Goal: Task Accomplishment & Management: Manage account settings

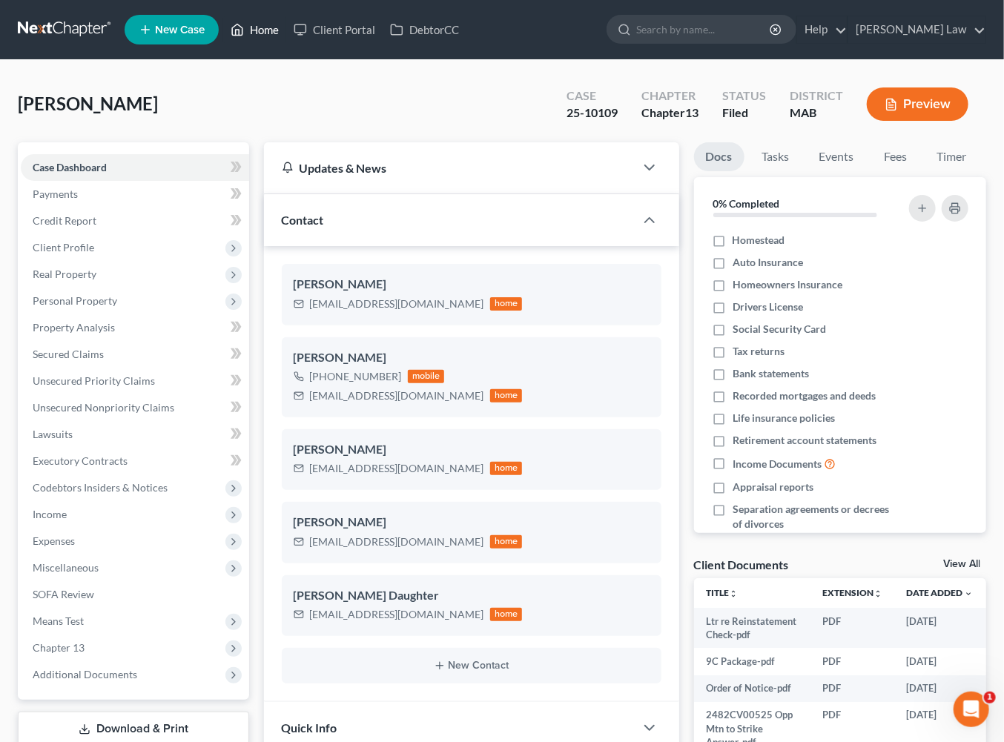
click at [286, 38] on link "Home" at bounding box center [254, 29] width 63 height 27
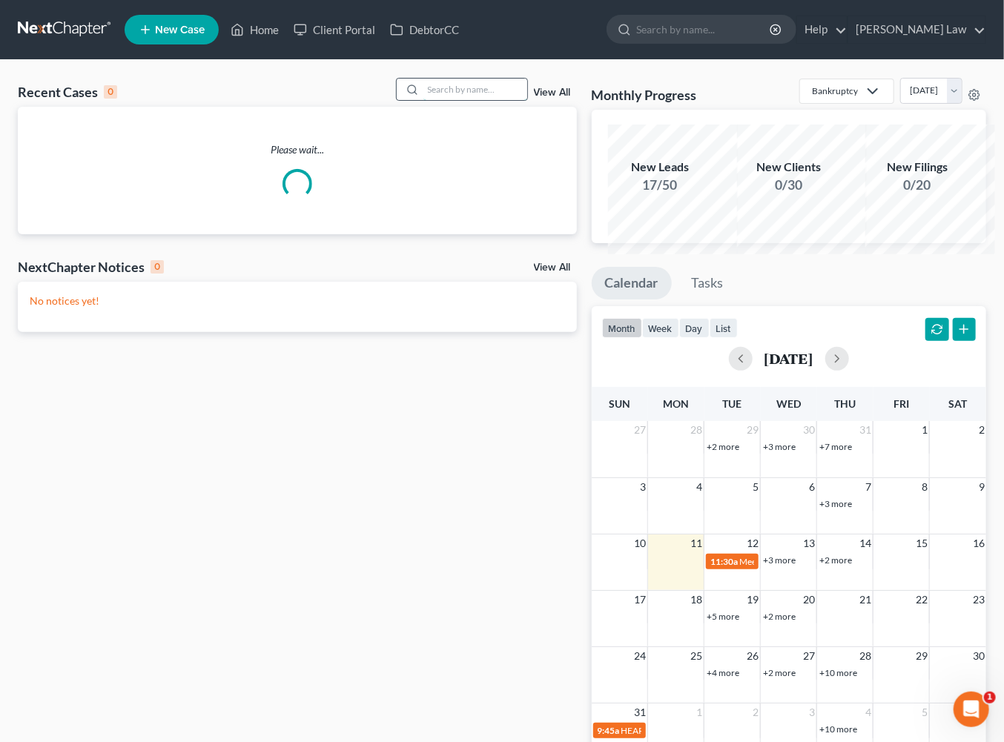
click at [433, 100] on input "search" at bounding box center [476, 90] width 104 height 22
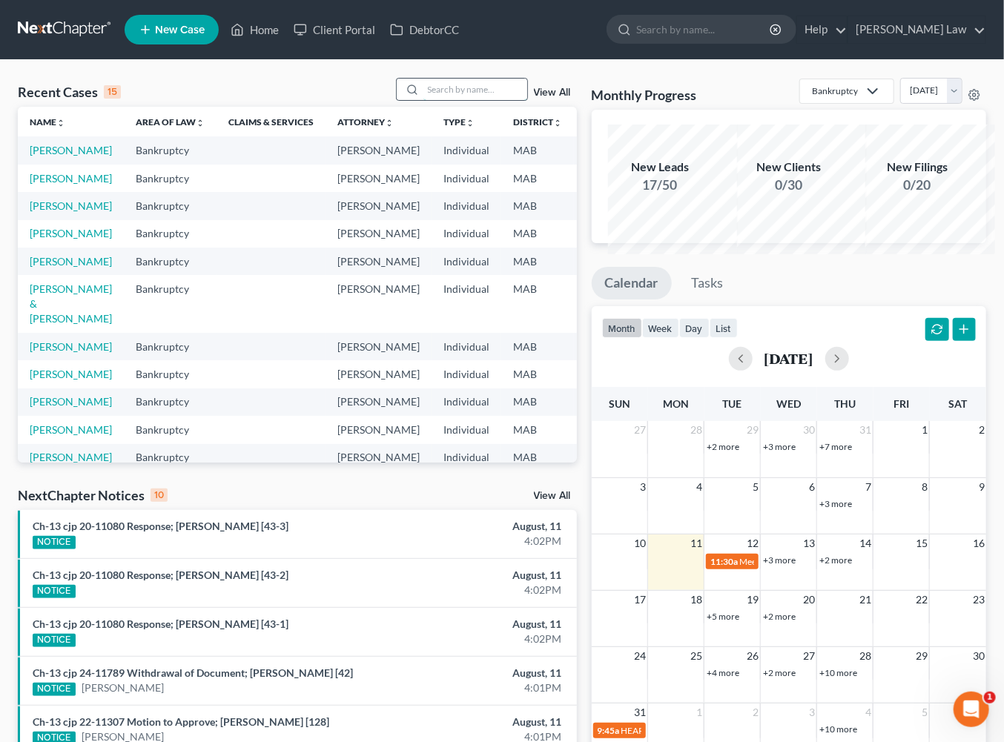
click at [426, 100] on input "search" at bounding box center [476, 90] width 104 height 22
type input "sev"
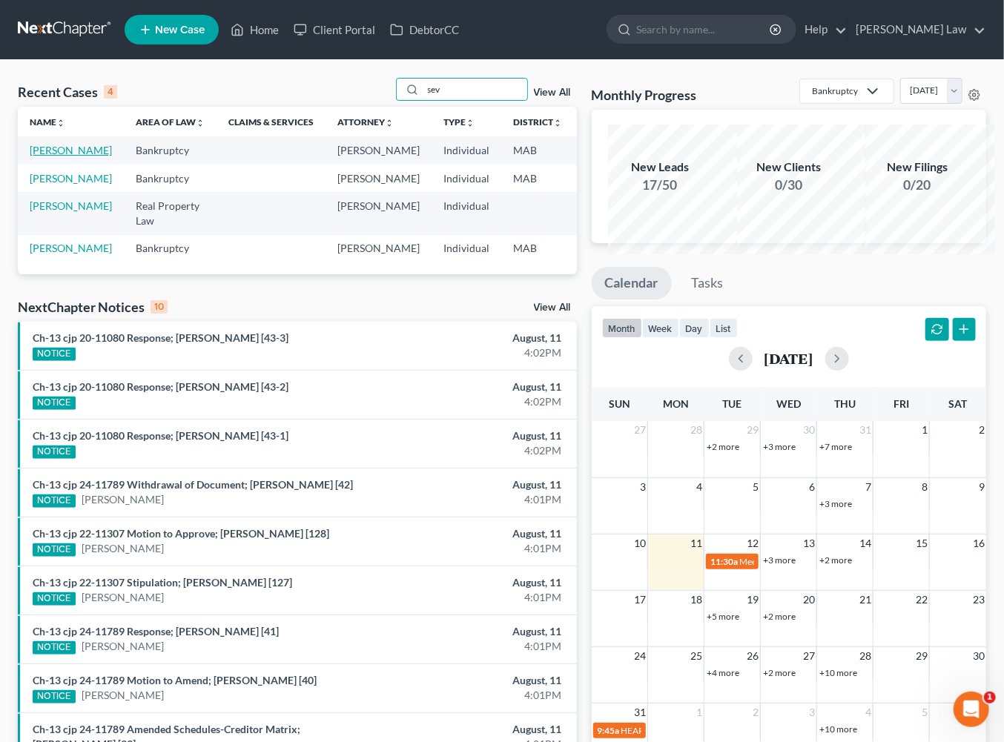
click at [60, 157] on link "[PERSON_NAME]" at bounding box center [71, 150] width 82 height 13
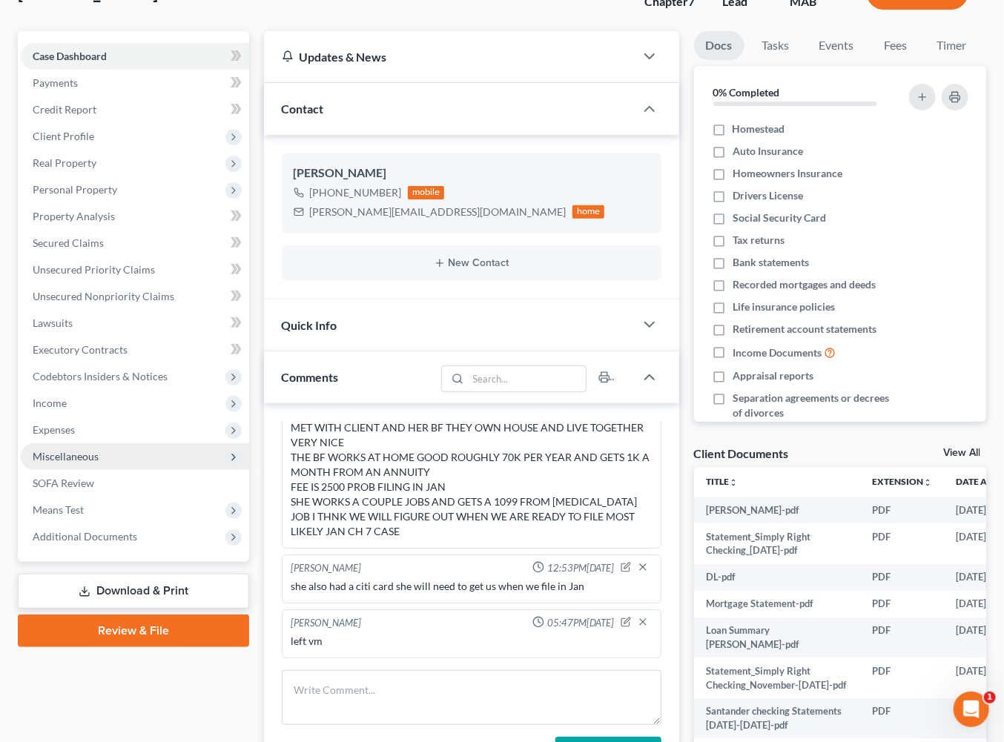
scroll to position [115, 0]
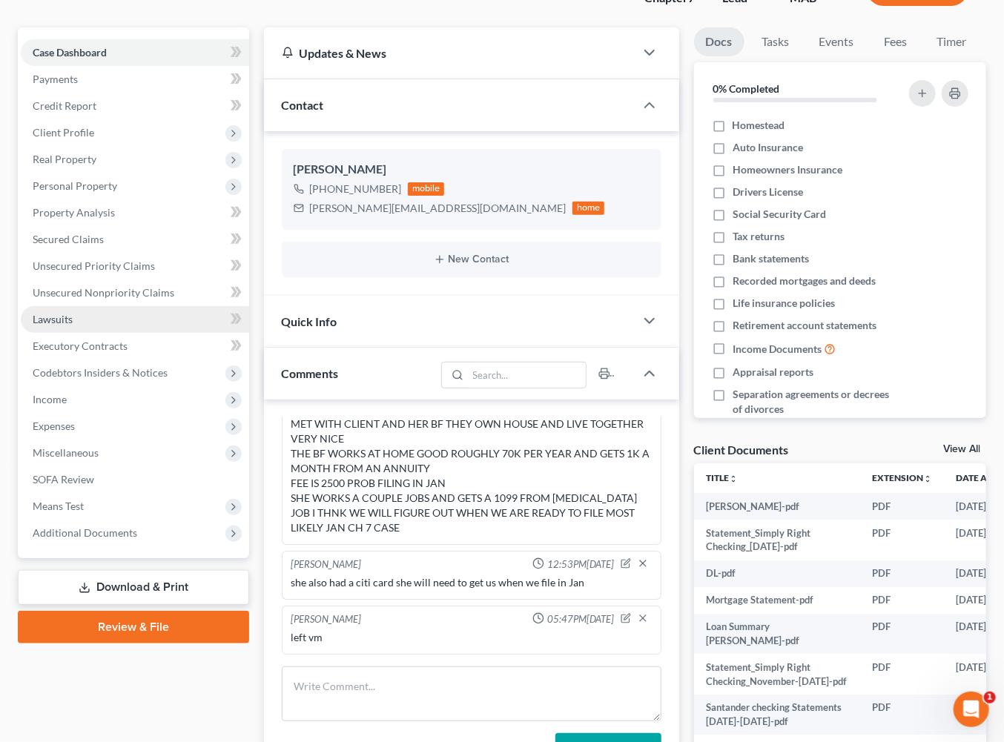
click at [73, 326] on span "Lawsuits" at bounding box center [53, 319] width 40 height 13
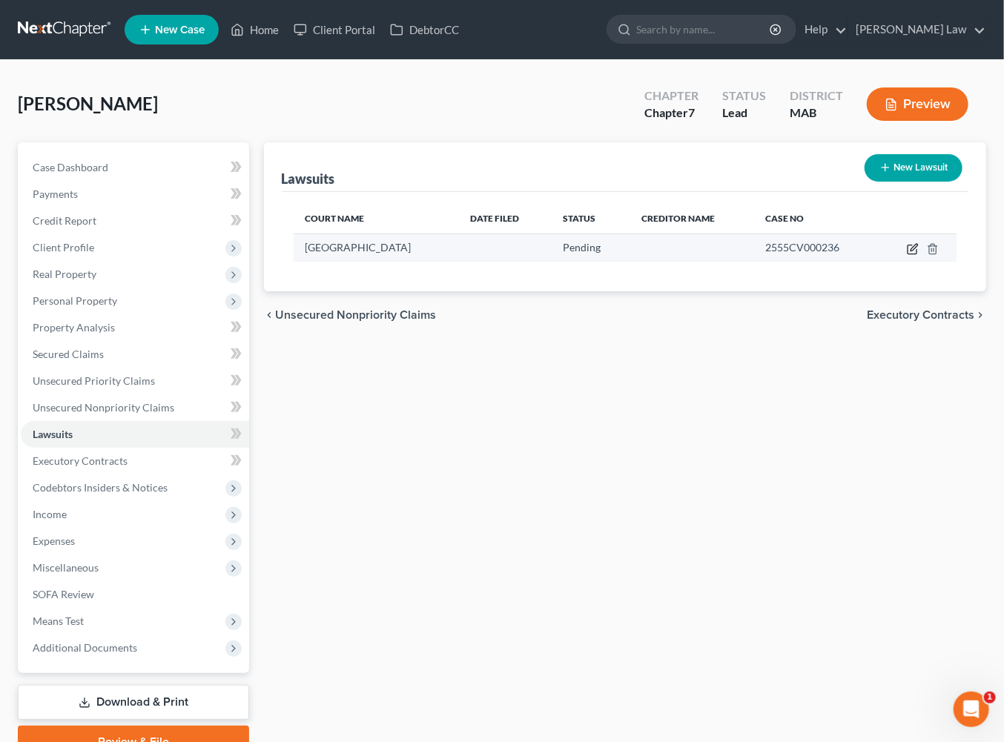
click at [918, 255] on button "button" at bounding box center [913, 249] width 12 height 12
select select "22"
select select "0"
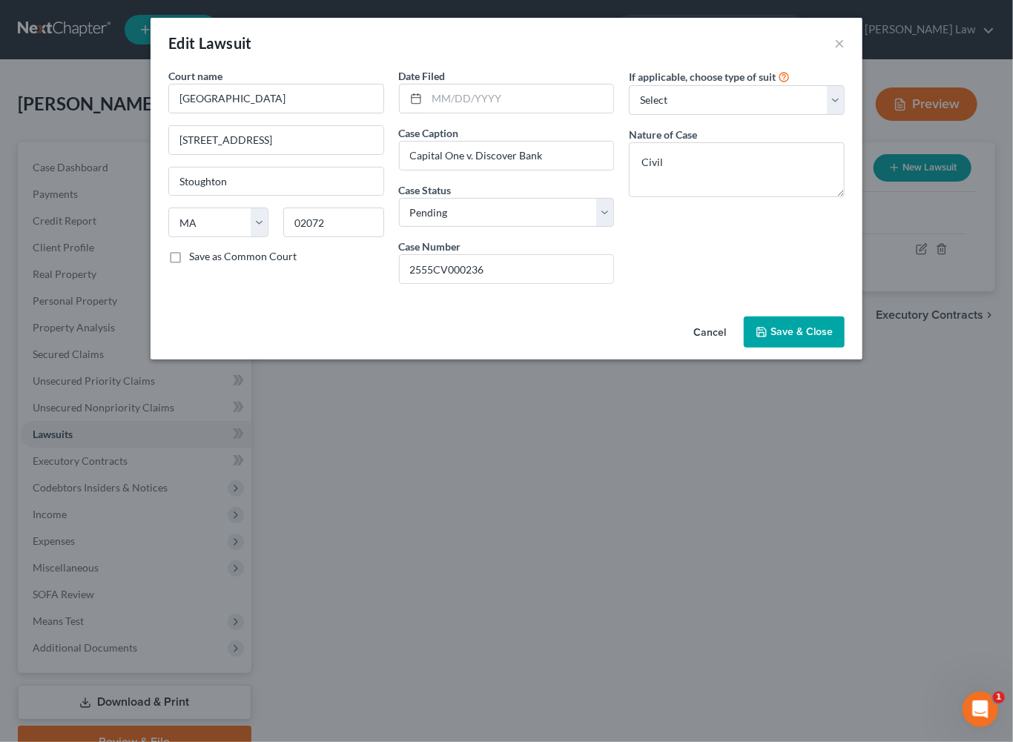
click at [833, 338] on span "Save & Close" at bounding box center [802, 332] width 62 height 13
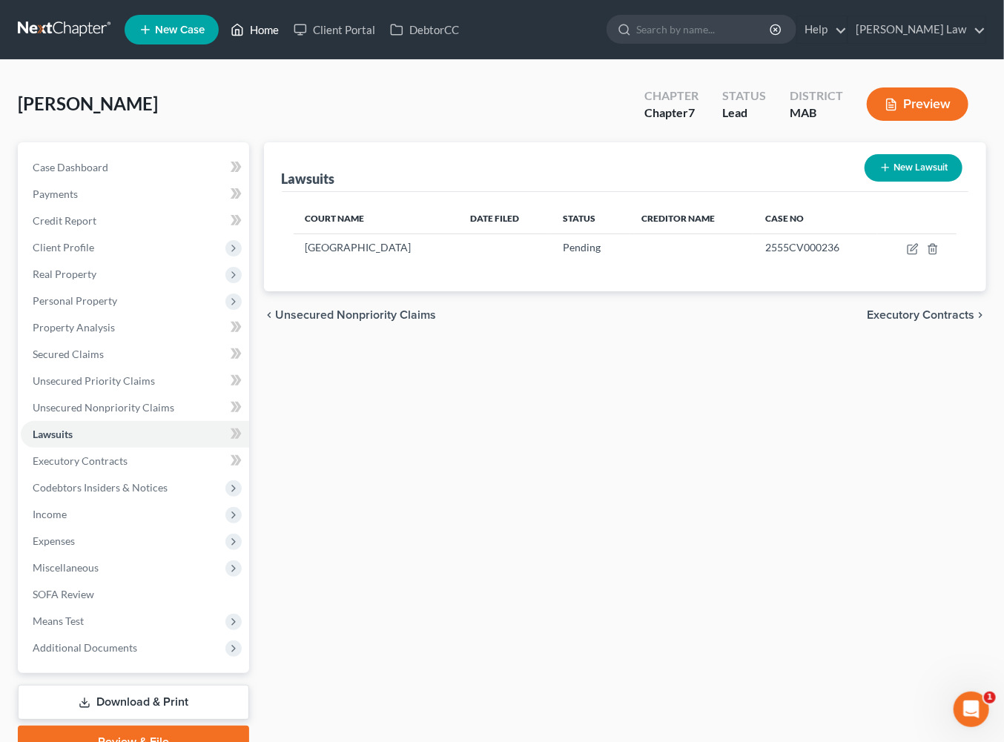
click at [286, 36] on link "Home" at bounding box center [254, 29] width 63 height 27
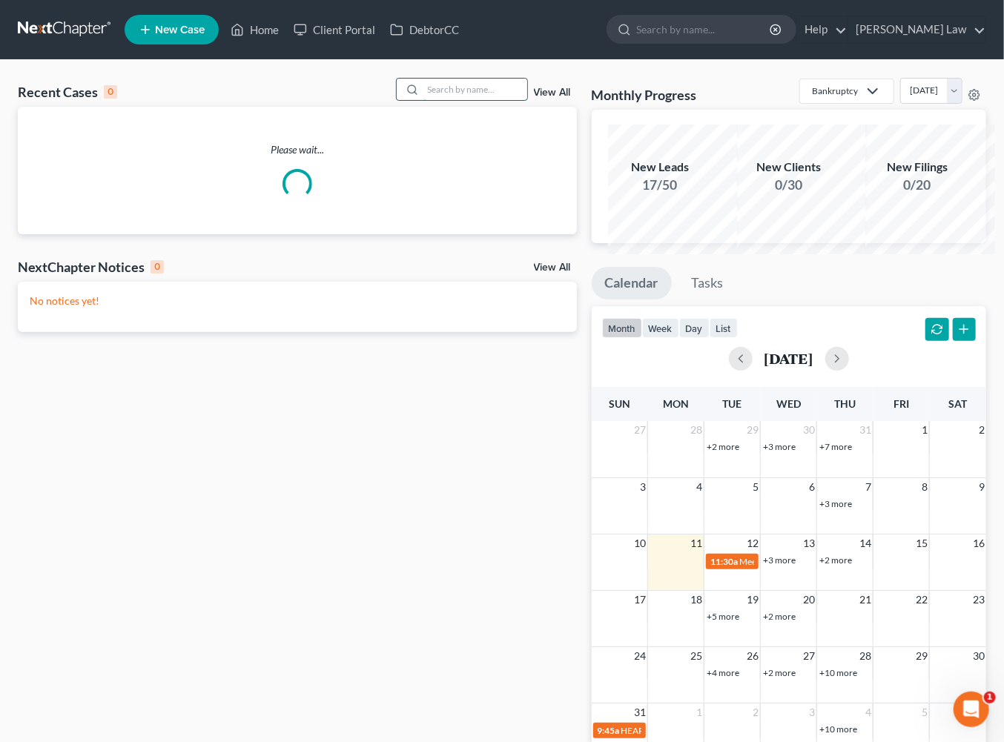
click at [424, 99] on input "search" at bounding box center [476, 90] width 104 height 22
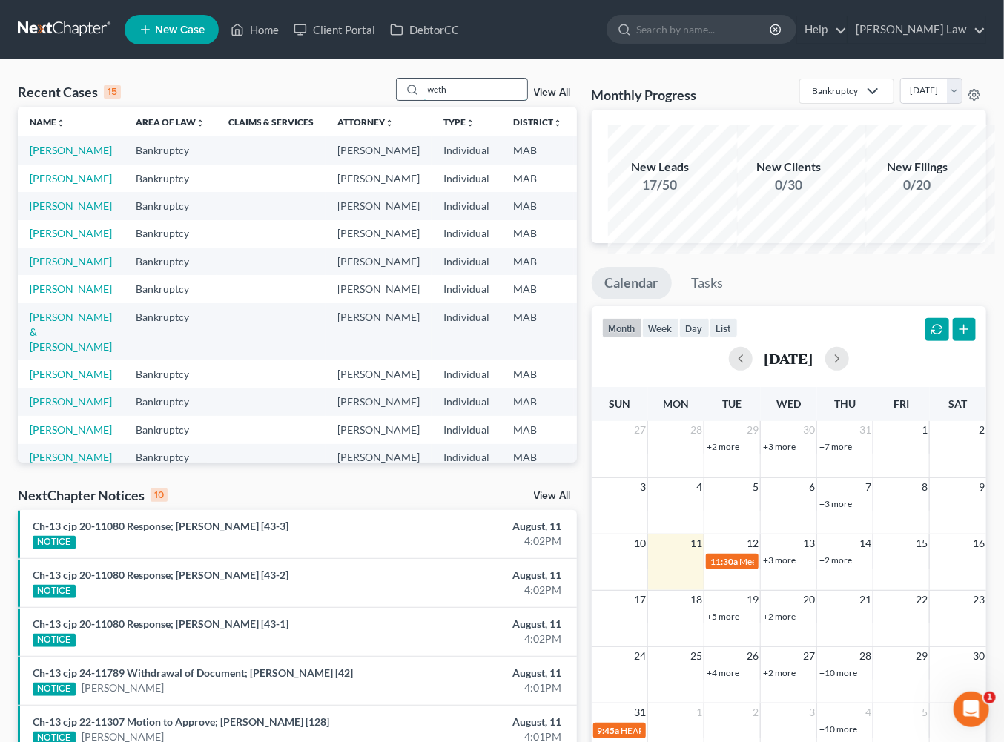
type input "weth"
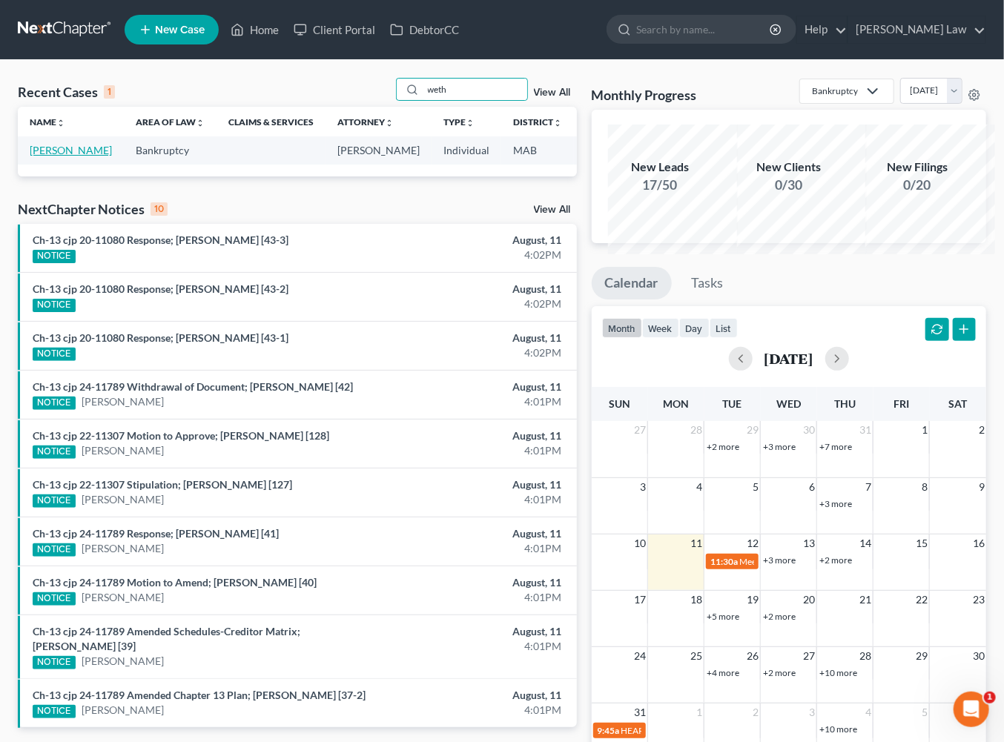
click at [62, 157] on link "[PERSON_NAME]" at bounding box center [71, 150] width 82 height 13
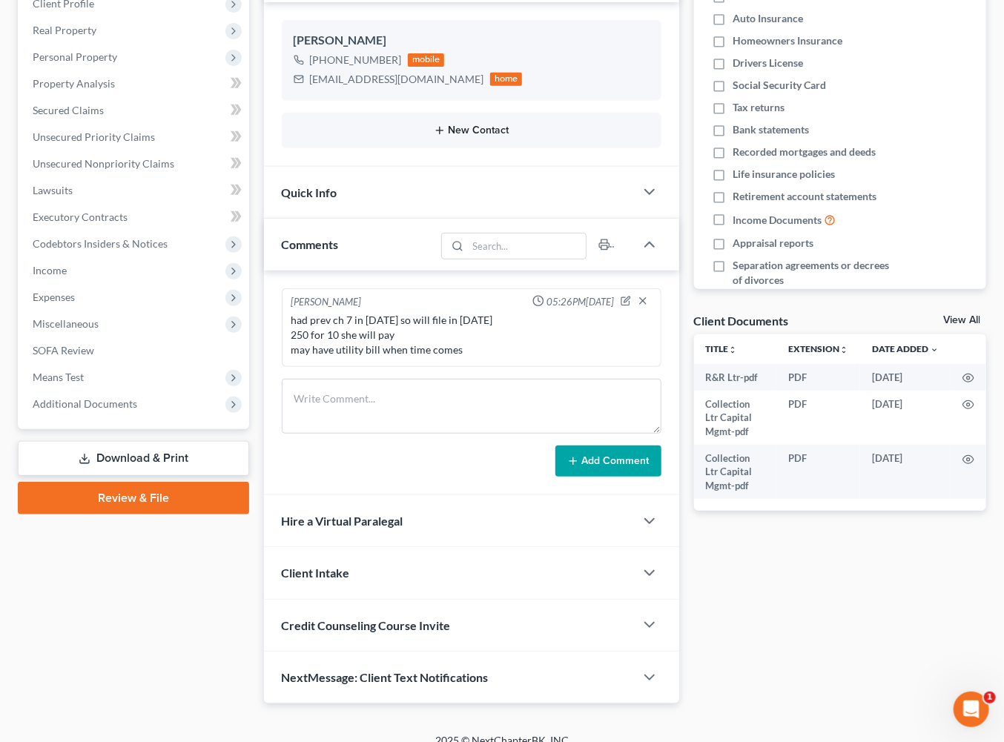
scroll to position [248, 0]
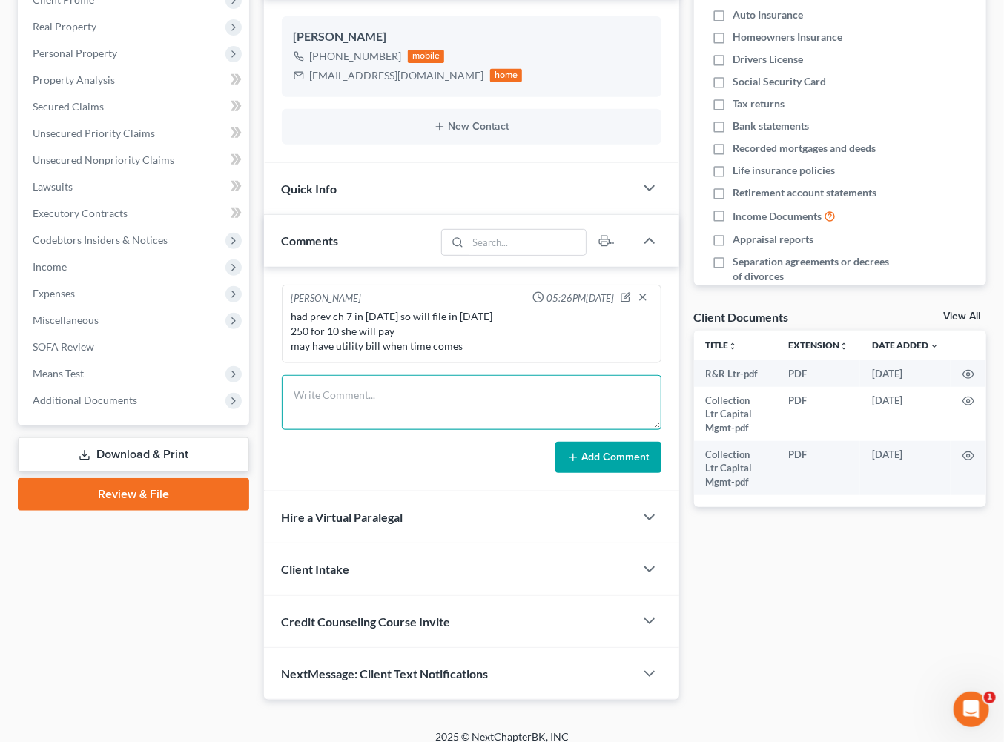
click at [366, 430] on textarea at bounding box center [472, 402] width 380 height 55
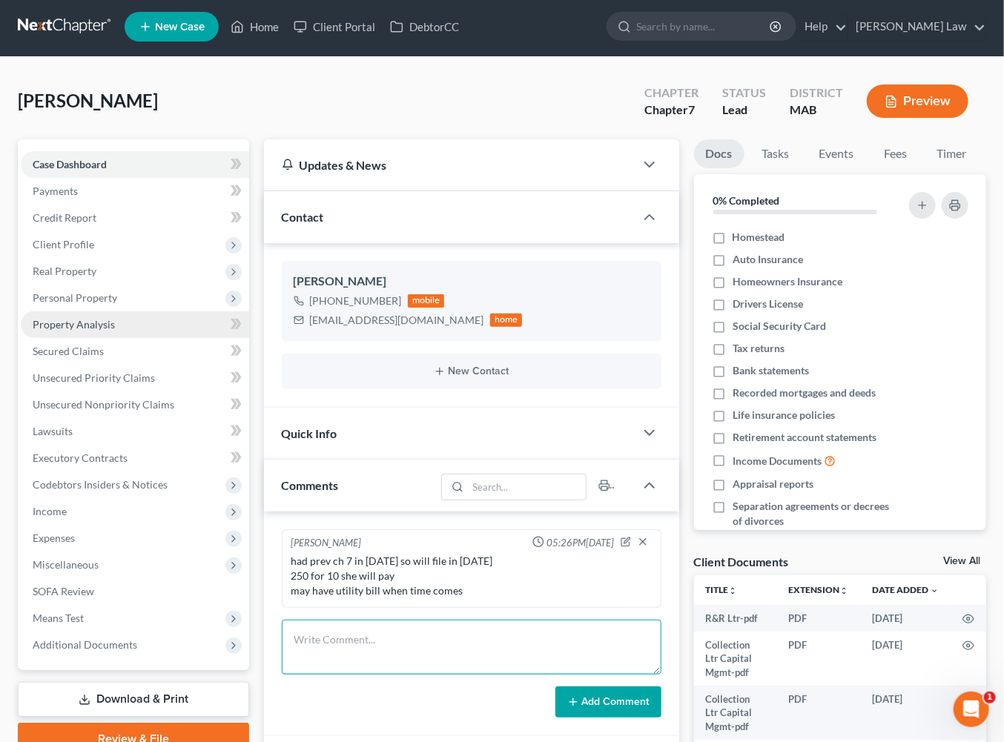
scroll to position [0, 0]
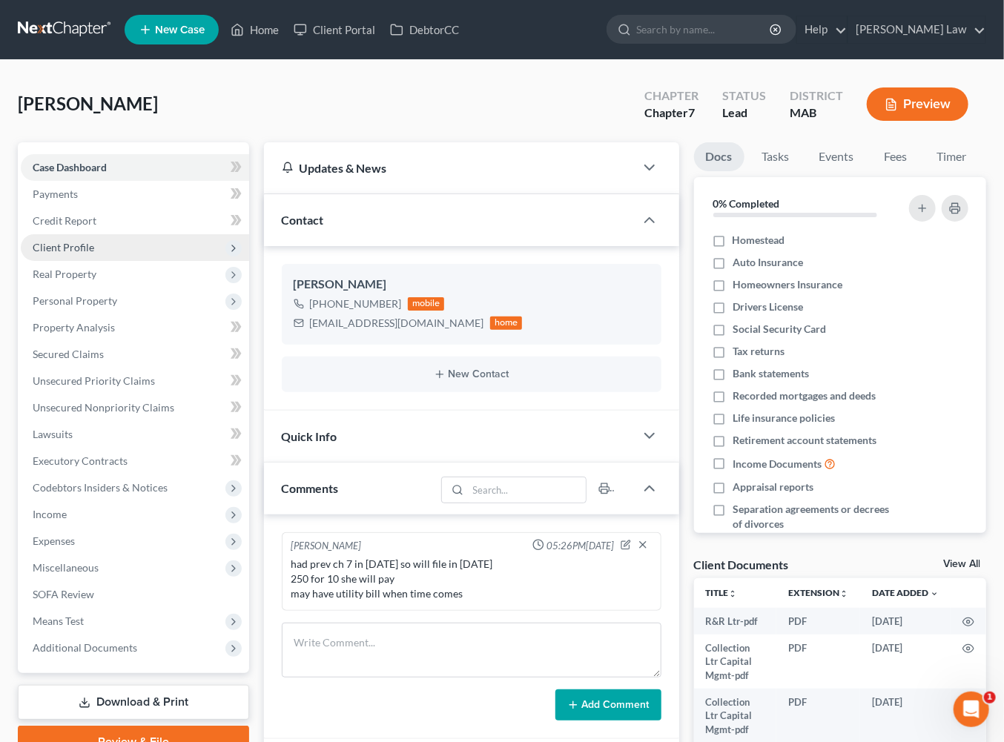
click at [94, 254] on span "Client Profile" at bounding box center [64, 247] width 62 height 13
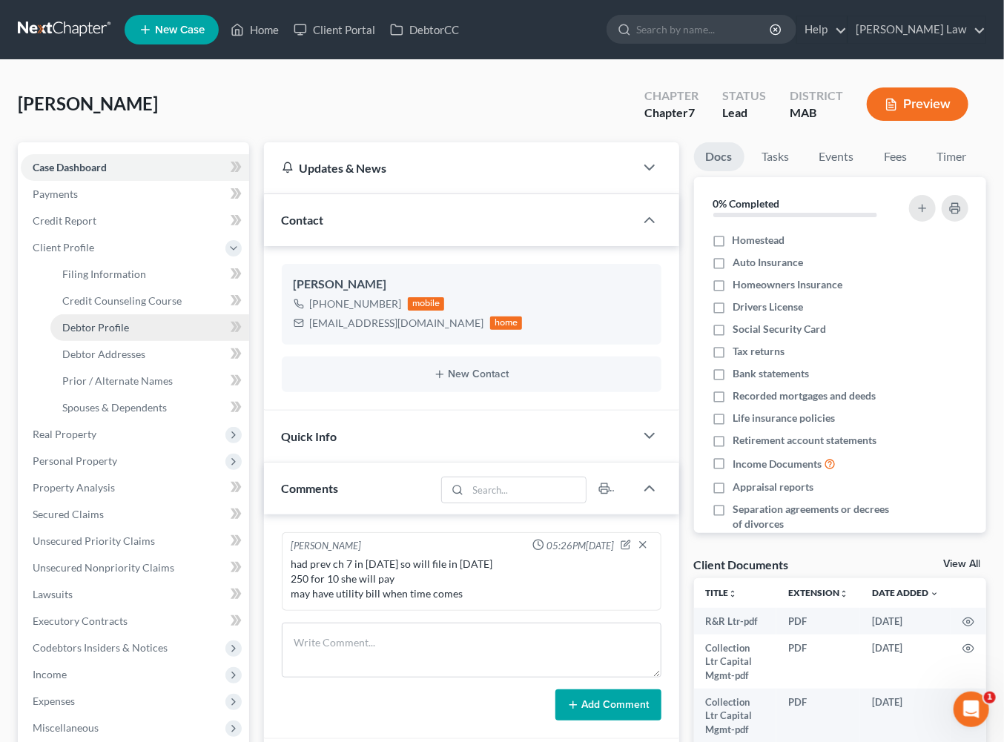
click at [129, 334] on span "Debtor Profile" at bounding box center [95, 327] width 67 height 13
select select "3"
select select "0"
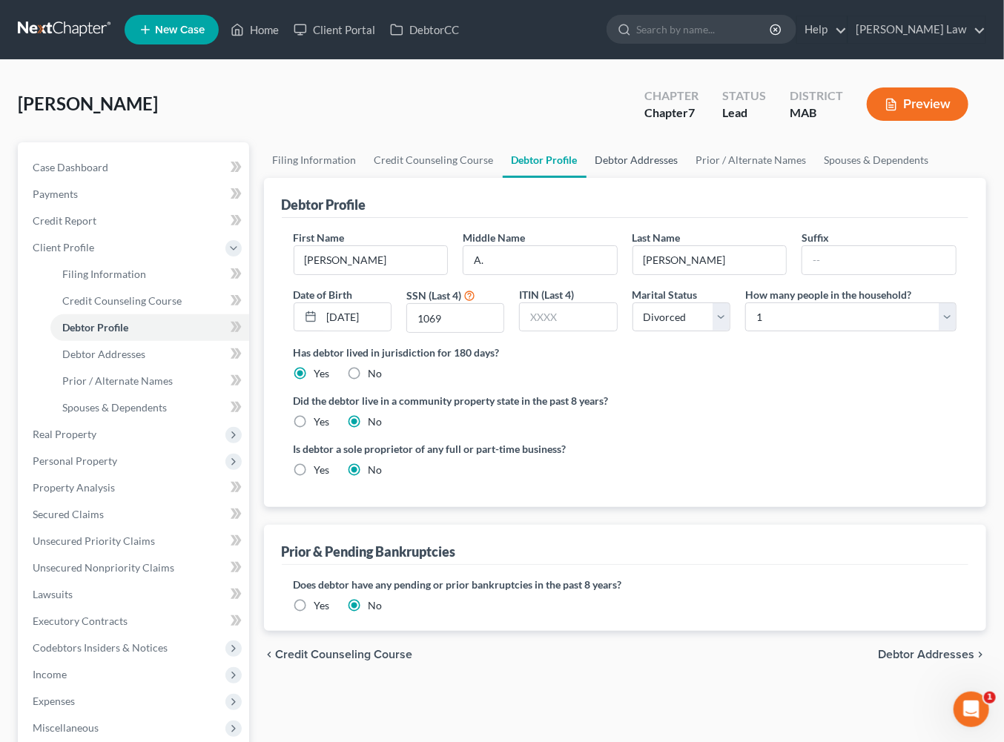
click at [688, 178] on link "Debtor Addresses" at bounding box center [637, 160] width 101 height 36
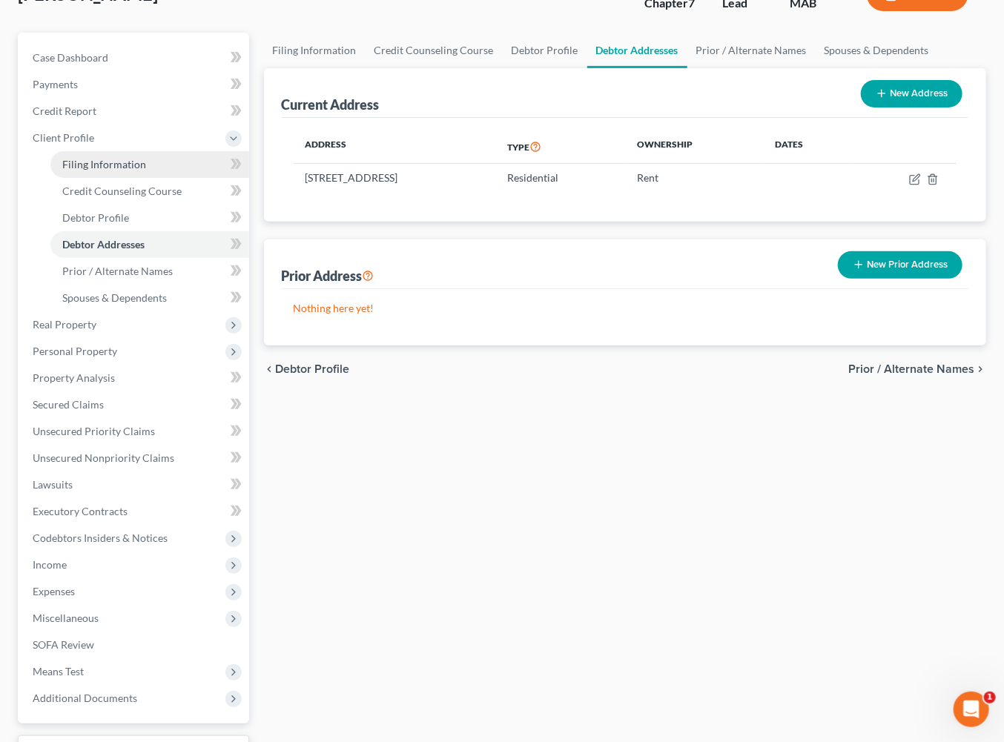
scroll to position [225, 0]
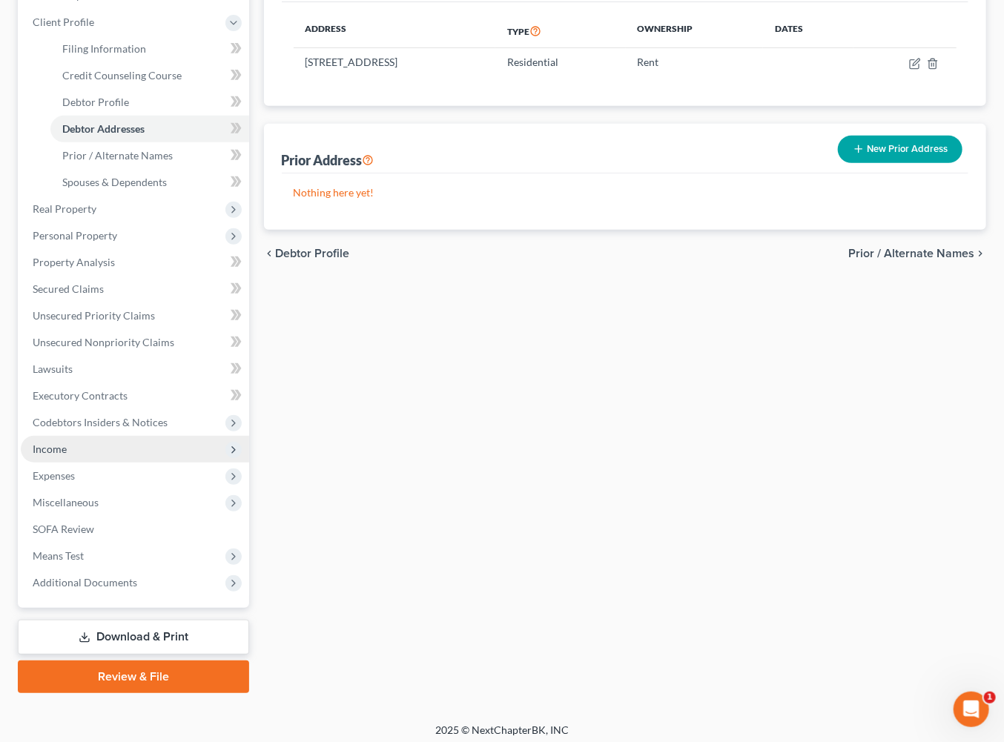
click at [95, 463] on span "Income" at bounding box center [135, 449] width 228 height 27
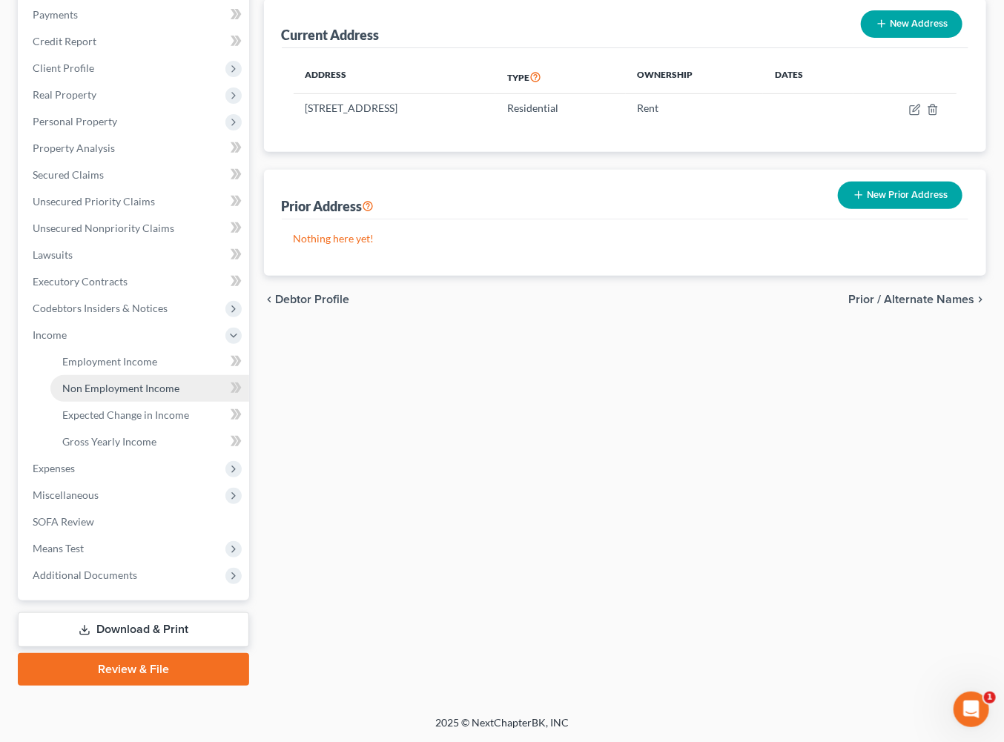
click at [126, 395] on span "Non Employment Income" at bounding box center [120, 388] width 117 height 13
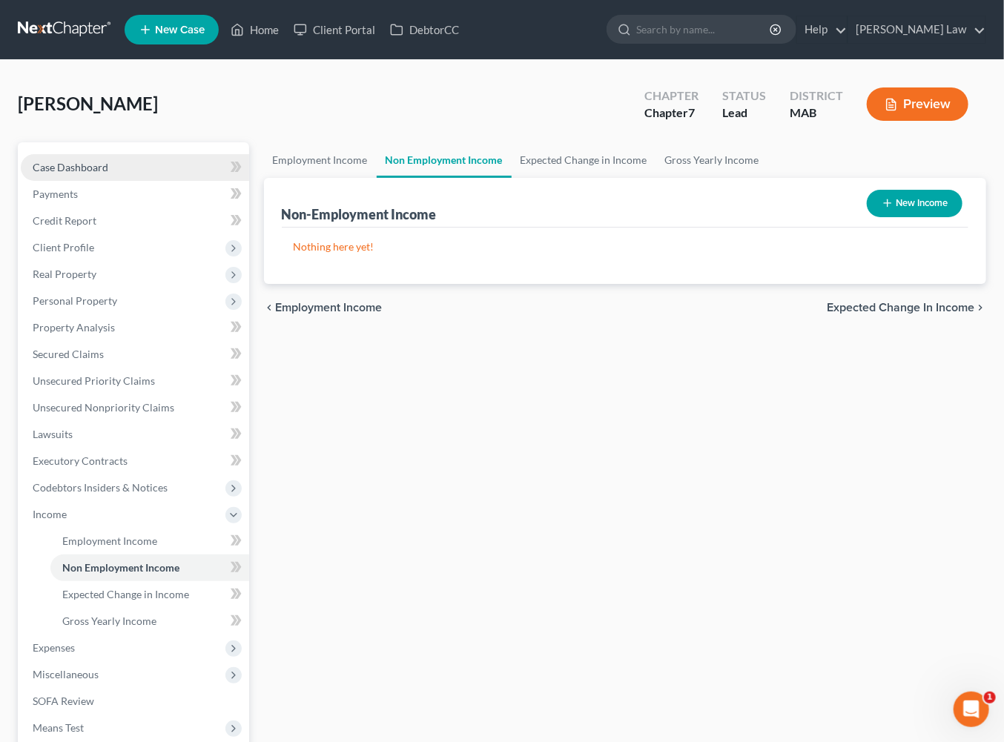
click at [95, 174] on span "Case Dashboard" at bounding box center [71, 167] width 76 height 13
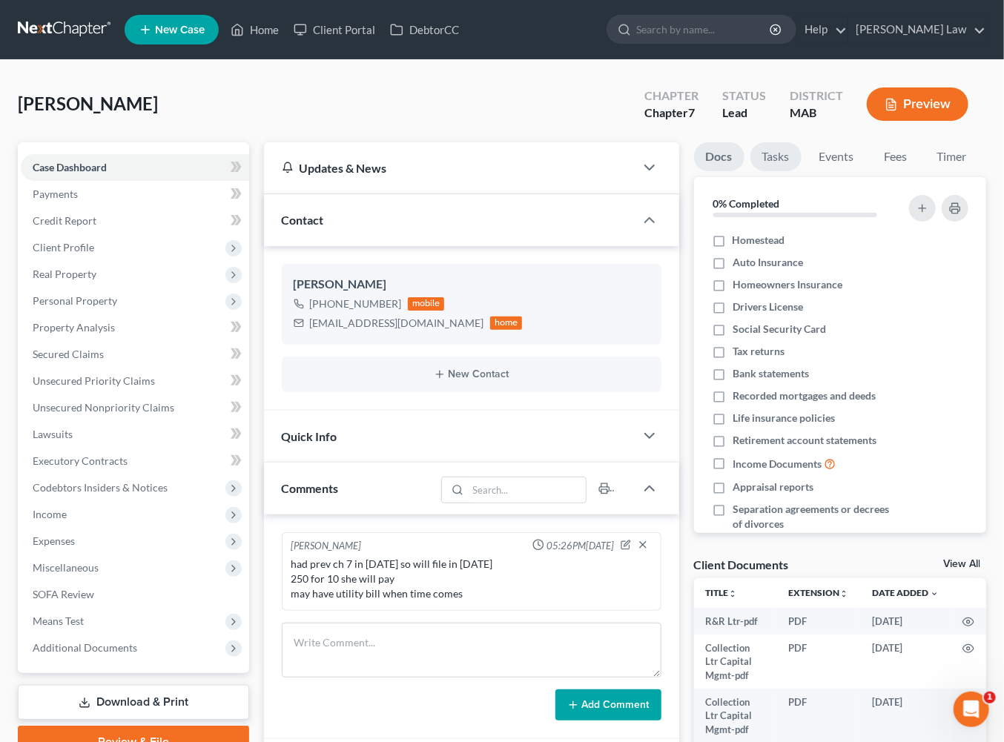
click at [800, 171] on link "Tasks" at bounding box center [776, 156] width 51 height 29
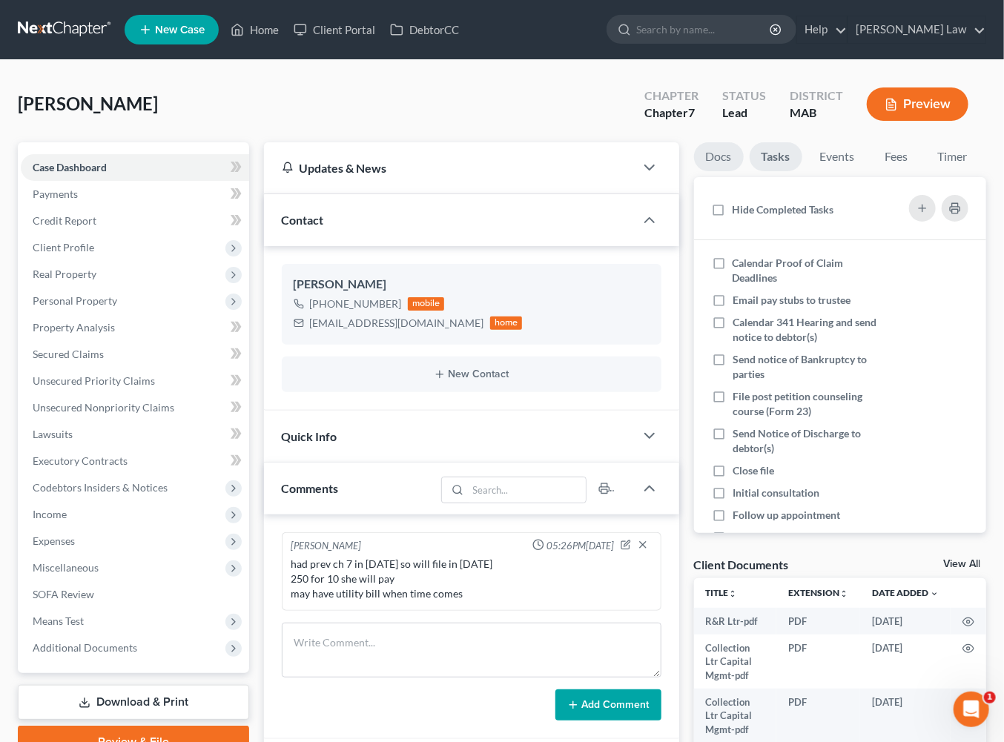
click at [727, 171] on link "Docs" at bounding box center [719, 156] width 50 height 29
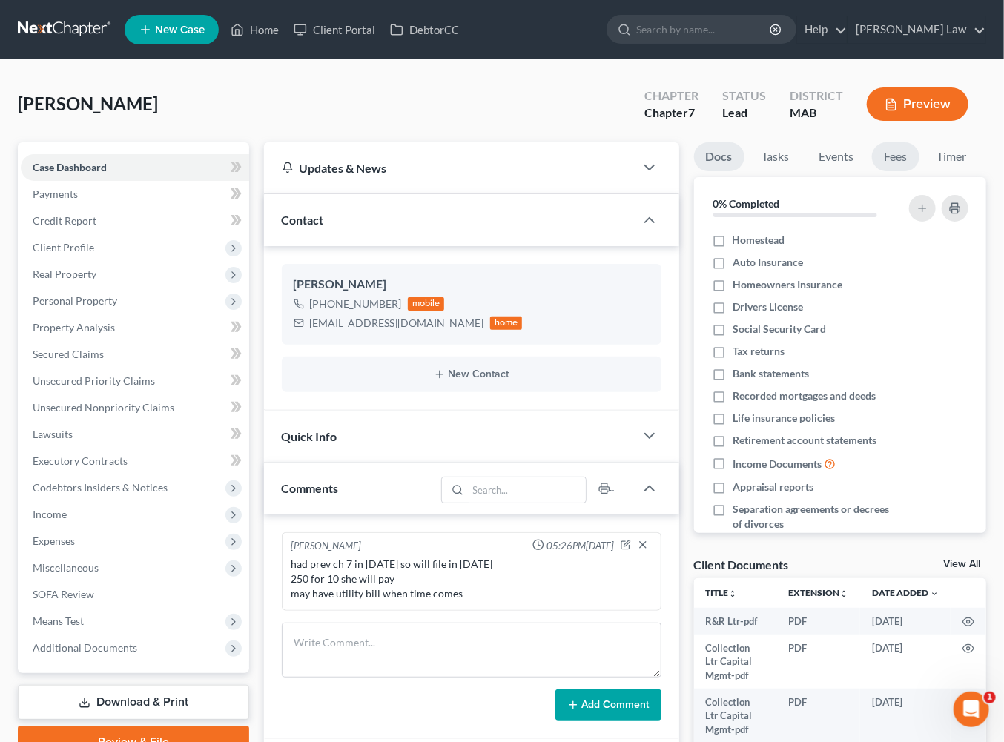
click at [872, 171] on link "Fees" at bounding box center [895, 156] width 47 height 29
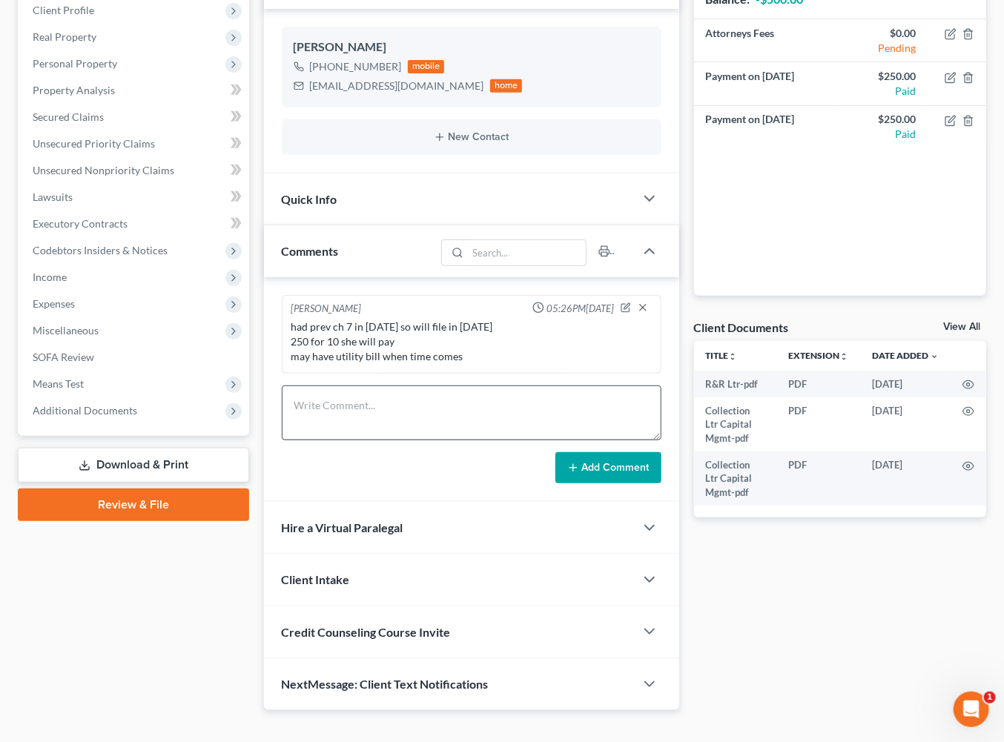
scroll to position [240, 0]
